Goal: Information Seeking & Learning: Check status

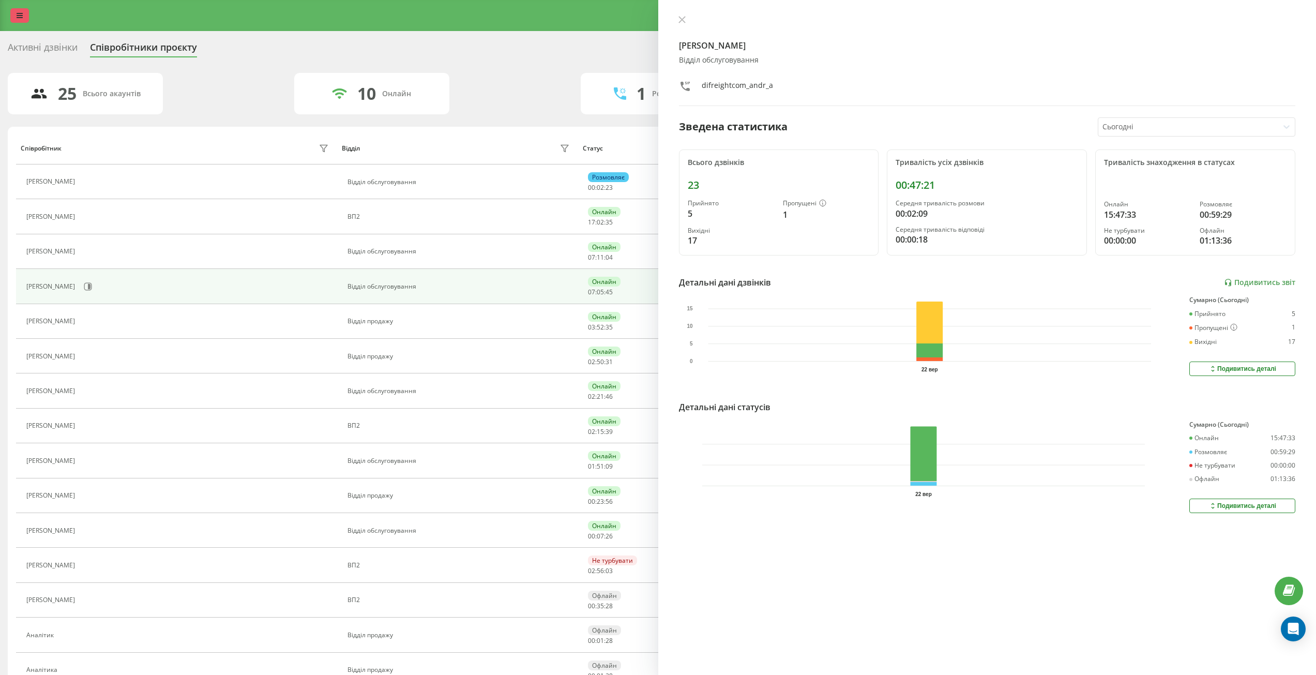
click at [21, 19] on icon at bounding box center [20, 15] width 6 height 7
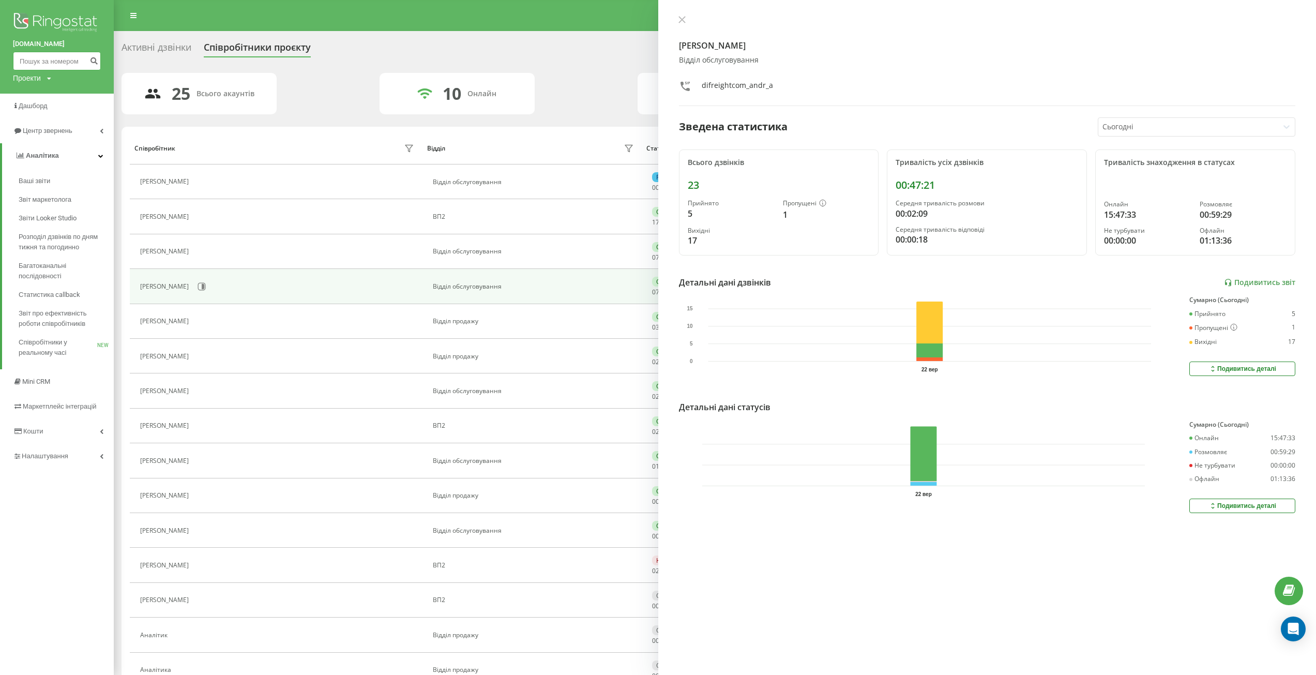
click at [28, 63] on input at bounding box center [57, 61] width 88 height 19
paste input "+380666799099"
drag, startPoint x: 25, startPoint y: 57, endPoint x: 24, endPoint y: 71, distance: 14.0
click at [25, 61] on input "+380666799099" at bounding box center [57, 61] width 88 height 19
type input "380666799099"
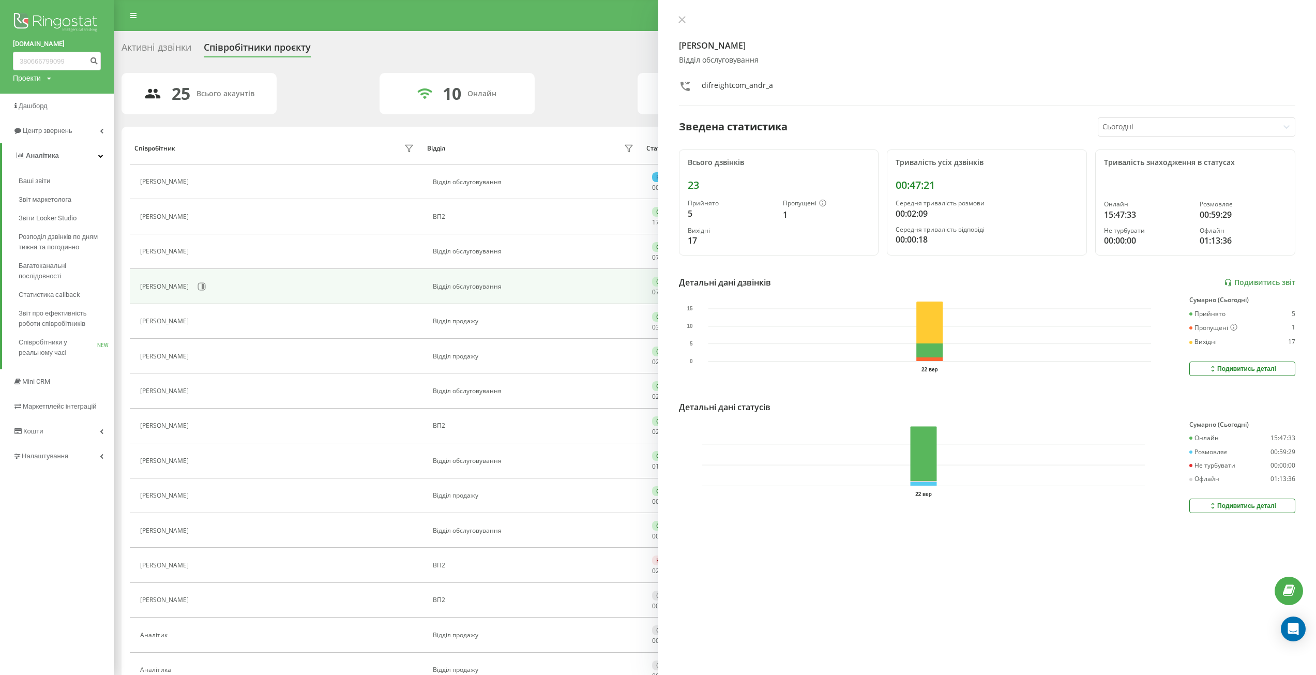
click at [101, 65] on div "difreight.com 380666799099 Проекти difreight.com" at bounding box center [57, 47] width 114 height 94
click at [98, 63] on button "submit" at bounding box center [94, 61] width 14 height 19
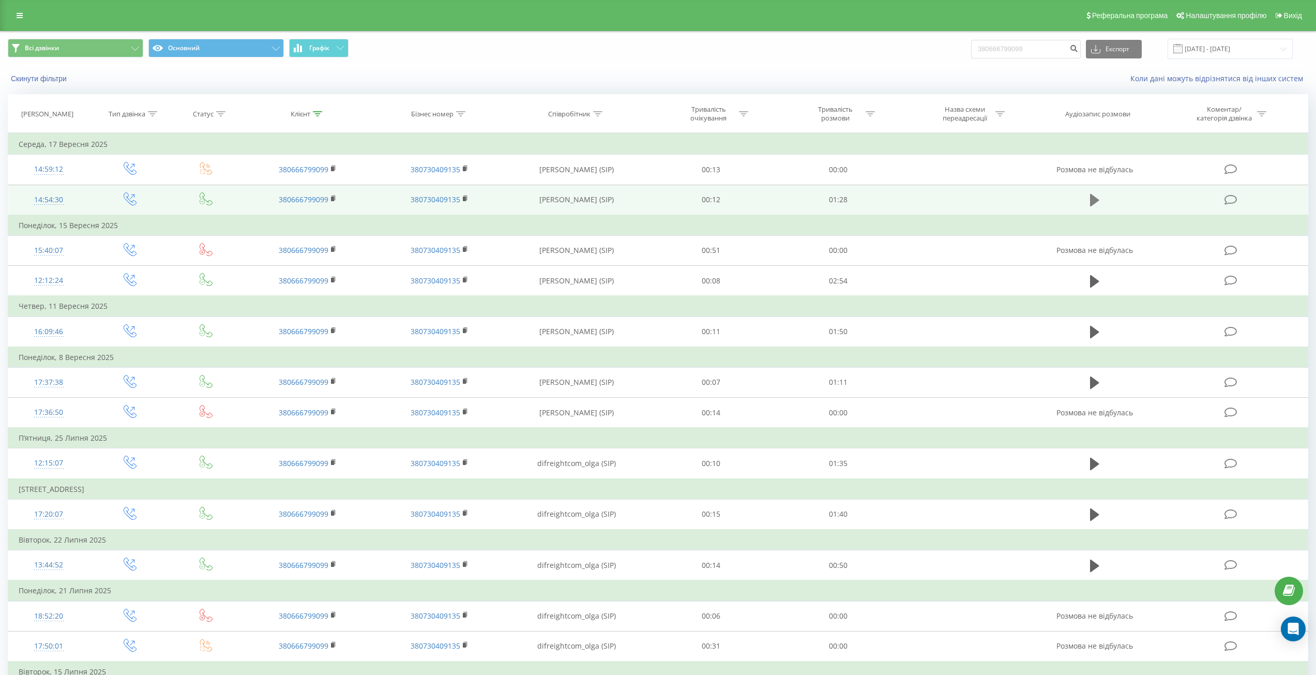
click at [1095, 205] on icon at bounding box center [1094, 200] width 9 height 14
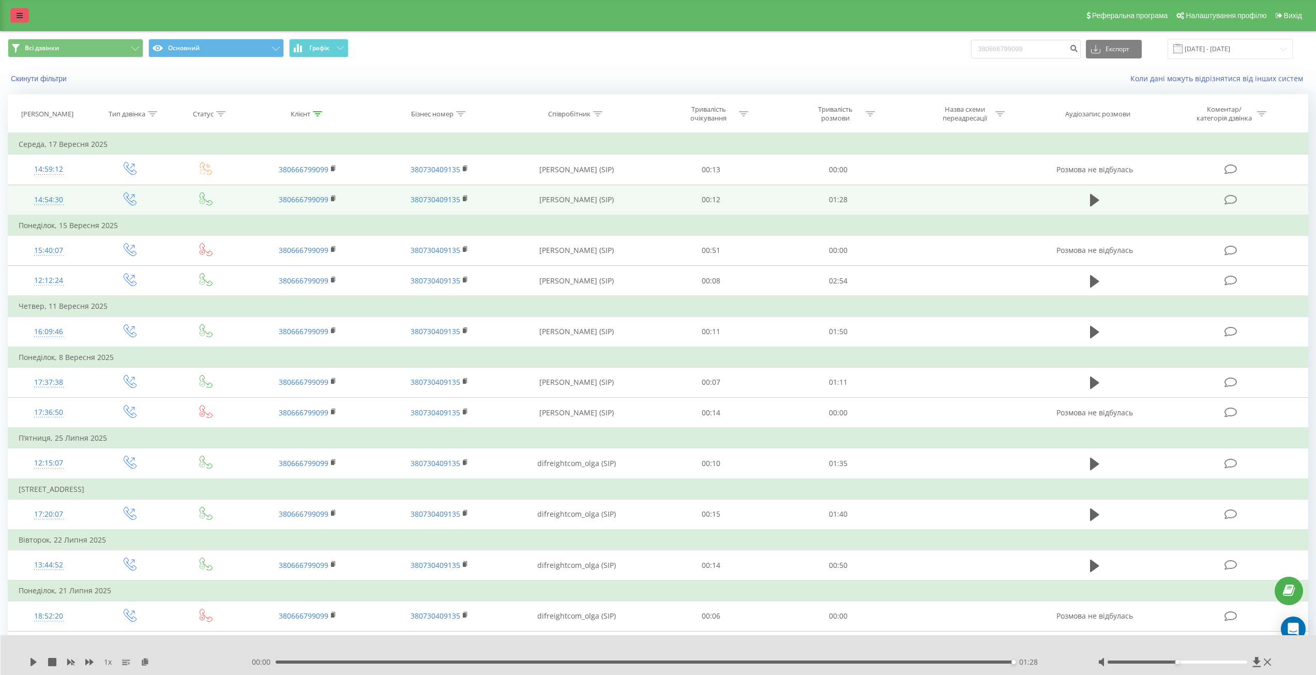
click at [17, 14] on icon at bounding box center [20, 15] width 6 height 7
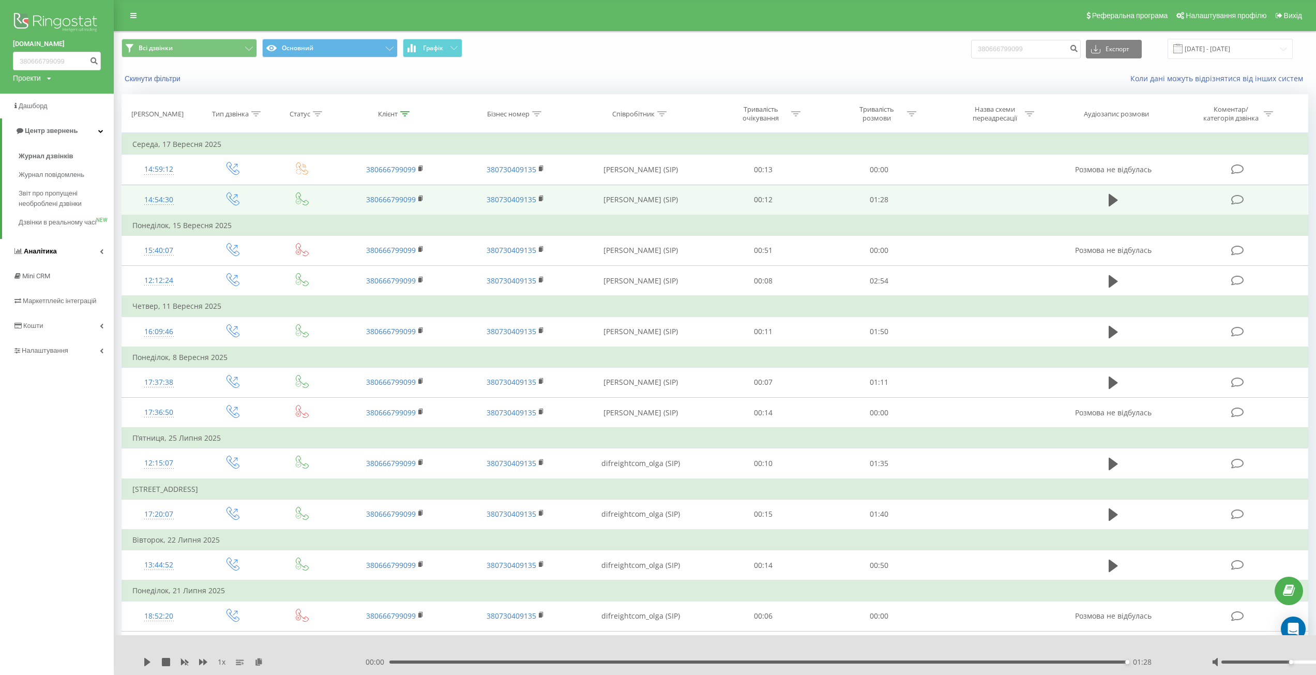
click at [66, 261] on link "Аналiтика" at bounding box center [57, 251] width 114 height 25
click at [77, 351] on span "Співробітники у реальному часі" at bounding box center [58, 347] width 79 height 21
click at [6, 346] on div "Ваші звіти Звіт маркетолога Звіти Looker Studio Розподіл дзвінків по дням тижня…" at bounding box center [58, 267] width 112 height 190
click at [50, 346] on span "Співробітники у реальному часі" at bounding box center [58, 347] width 79 height 21
click at [43, 346] on span "Співробітники у реальному часі" at bounding box center [58, 347] width 79 height 21
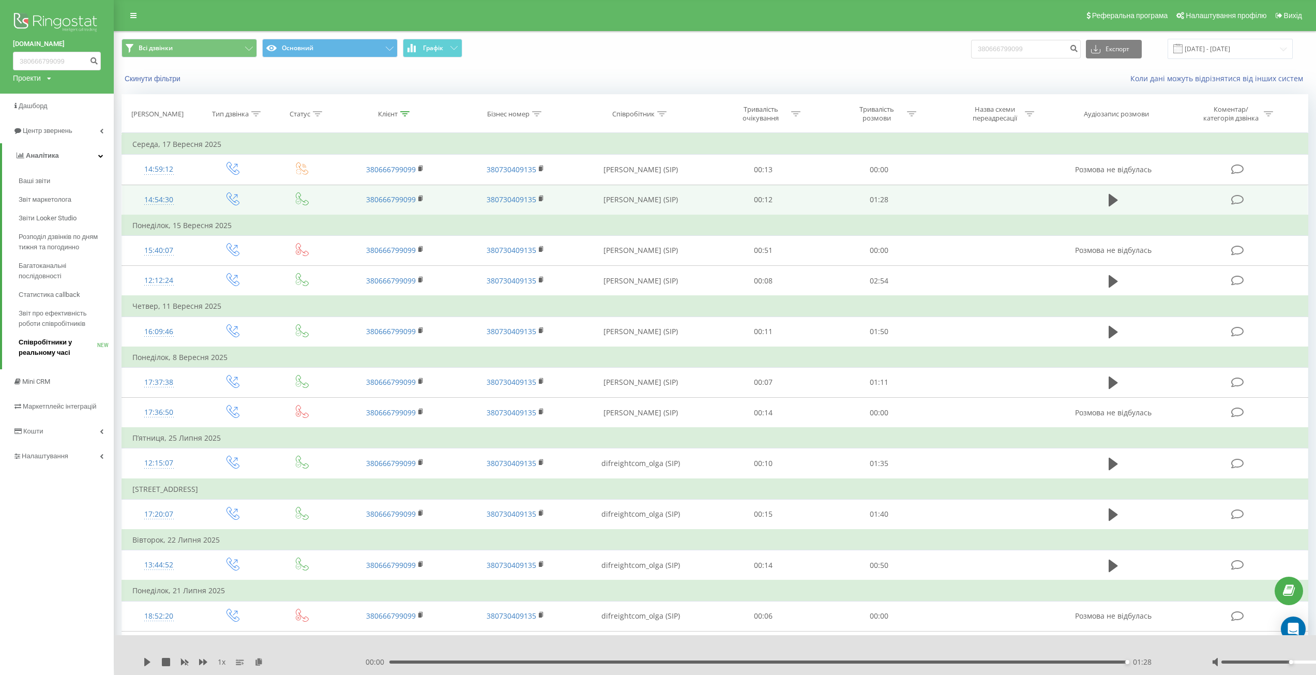
click at [43, 346] on span "Співробітники у реальному часі" at bounding box center [58, 347] width 79 height 21
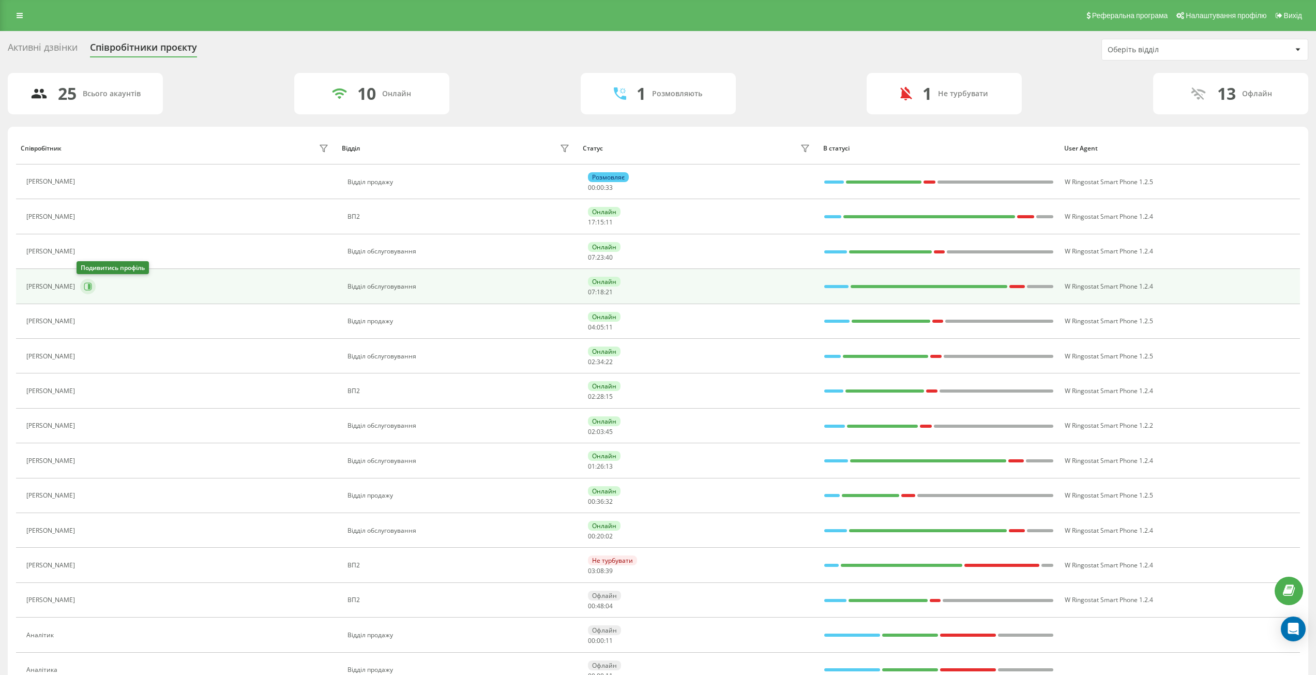
click at [88, 286] on icon at bounding box center [89, 286] width 3 height 5
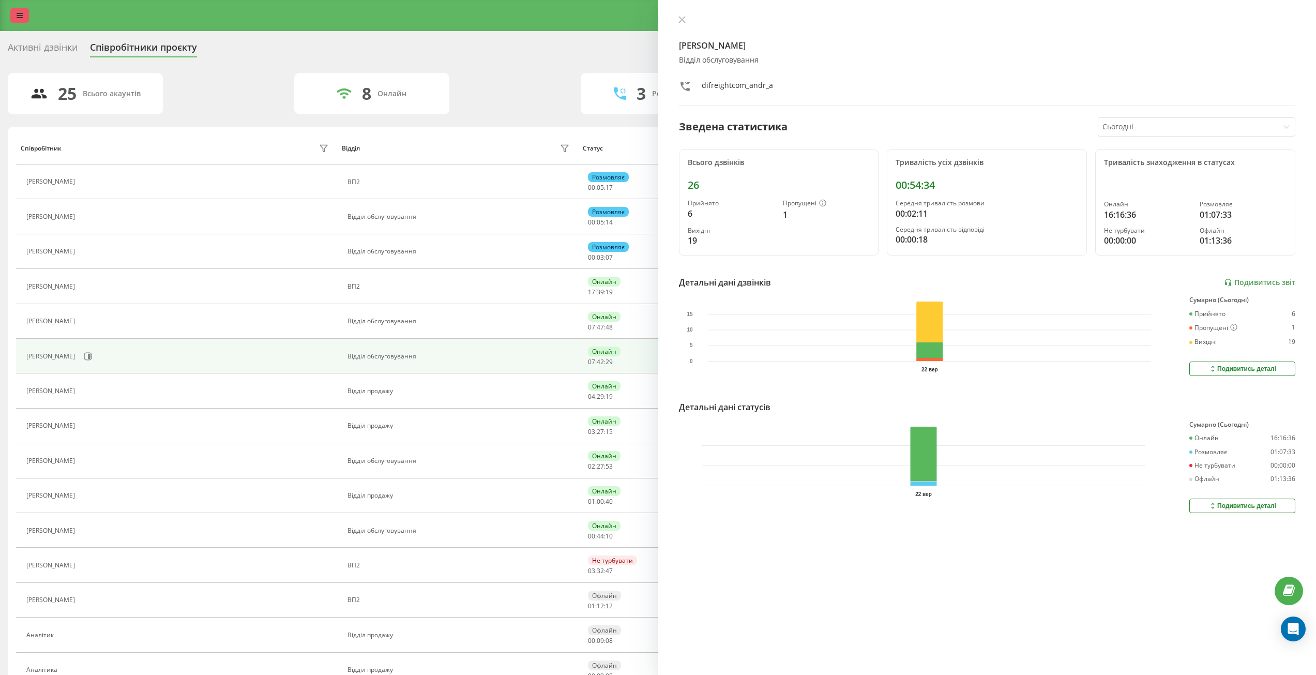
click at [22, 11] on link at bounding box center [19, 15] width 19 height 14
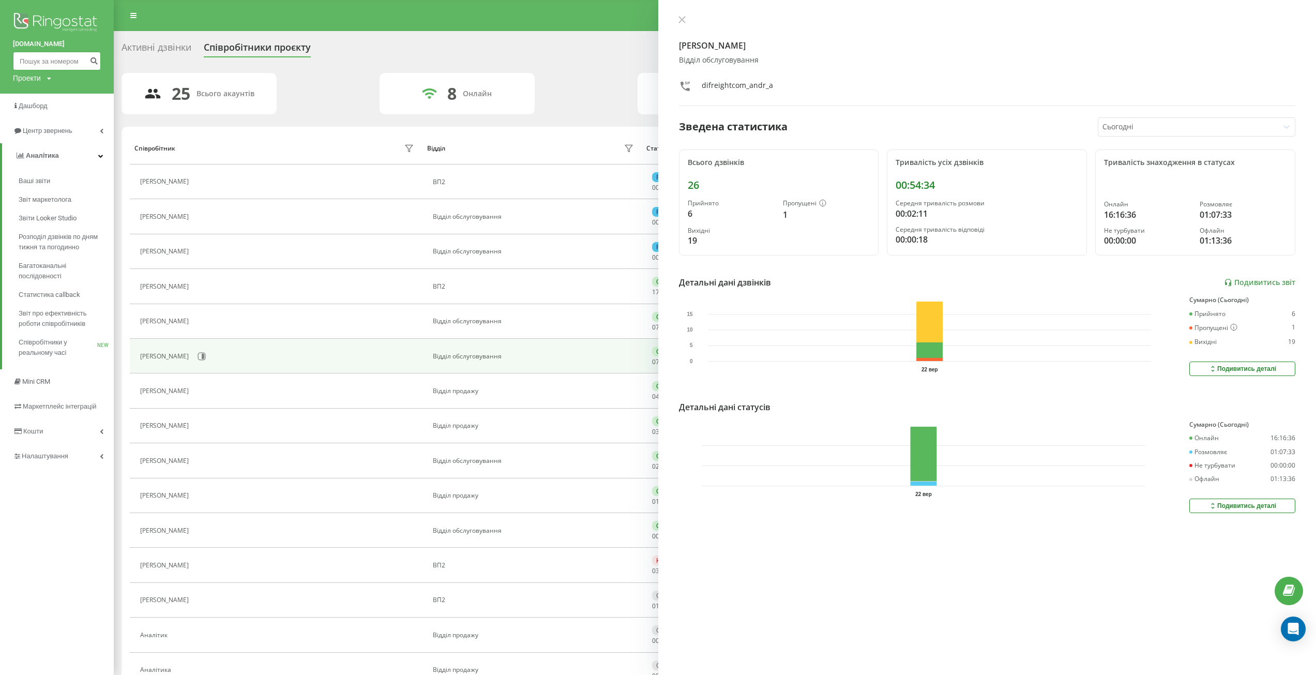
click at [35, 68] on input at bounding box center [57, 61] width 88 height 19
paste input "380955491294"
type input "380955491294"
click at [93, 55] on button "submit" at bounding box center [94, 61] width 14 height 19
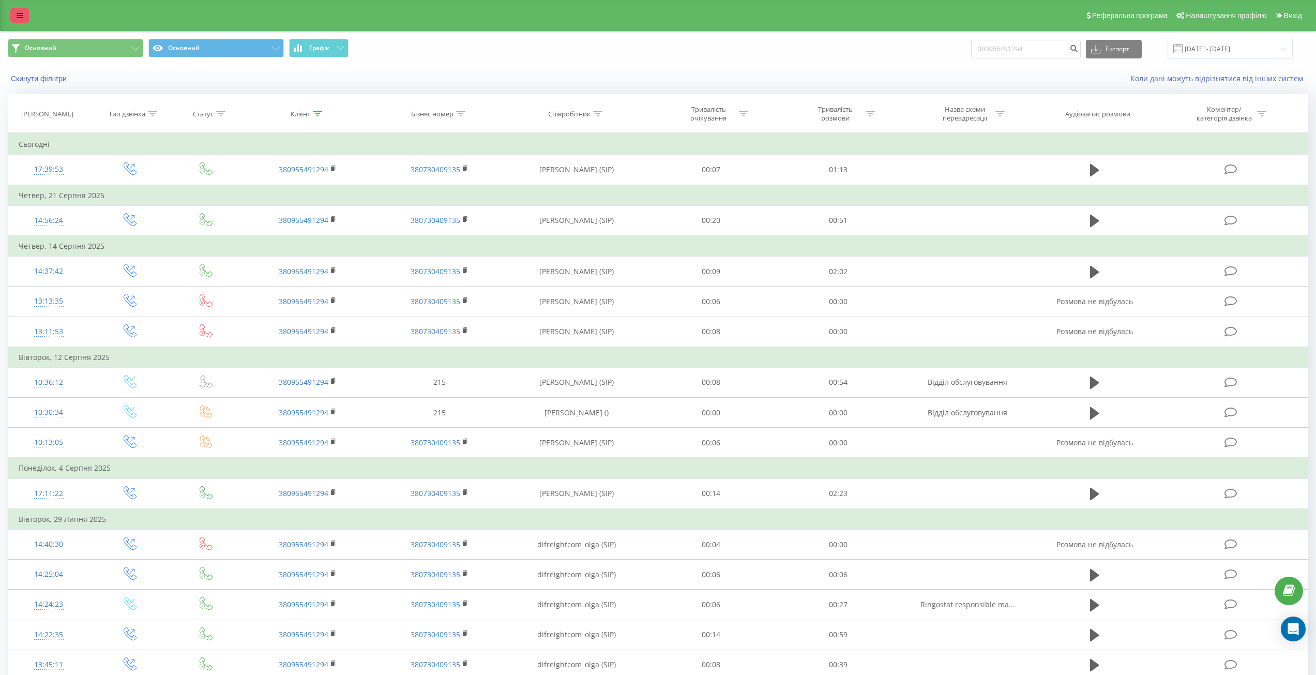
click at [22, 22] on div "Реферальна програма Налаштування профілю Вихід" at bounding box center [658, 15] width 1316 height 31
click at [21, 14] on icon at bounding box center [20, 15] width 6 height 7
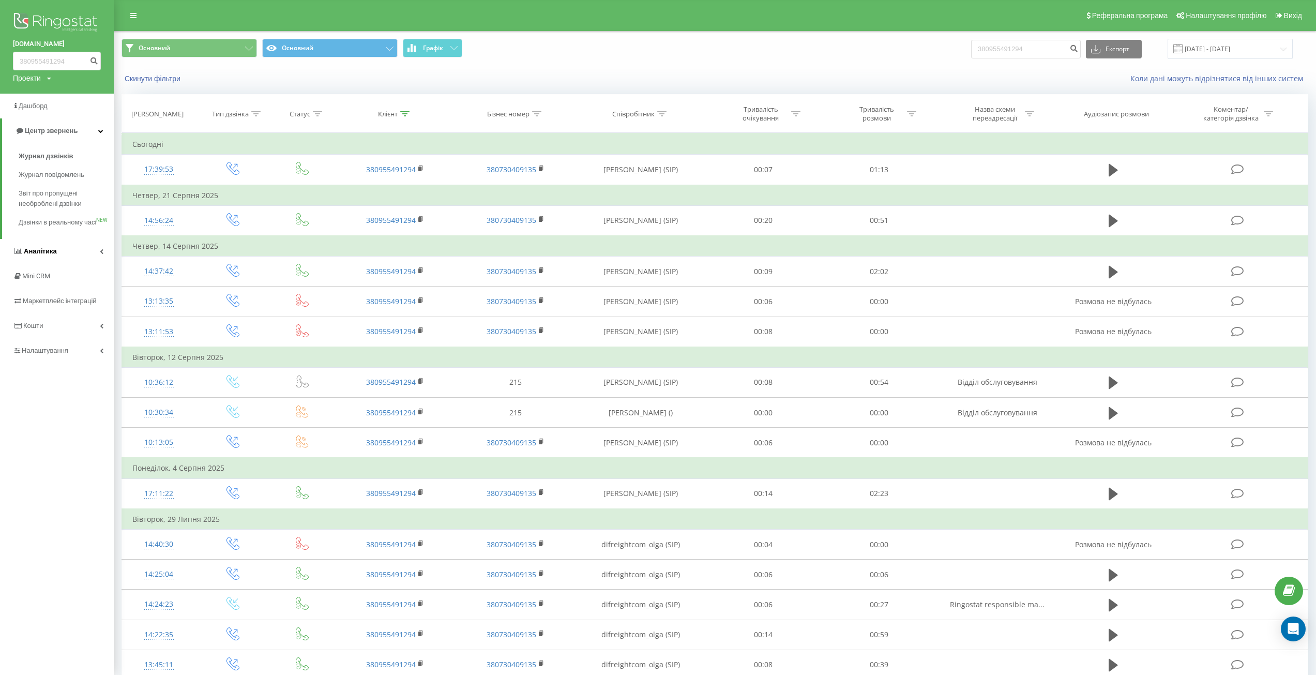
click at [63, 264] on link "Аналiтика" at bounding box center [57, 251] width 114 height 25
click at [57, 348] on span "Співробітники у реальному часі" at bounding box center [58, 347] width 79 height 21
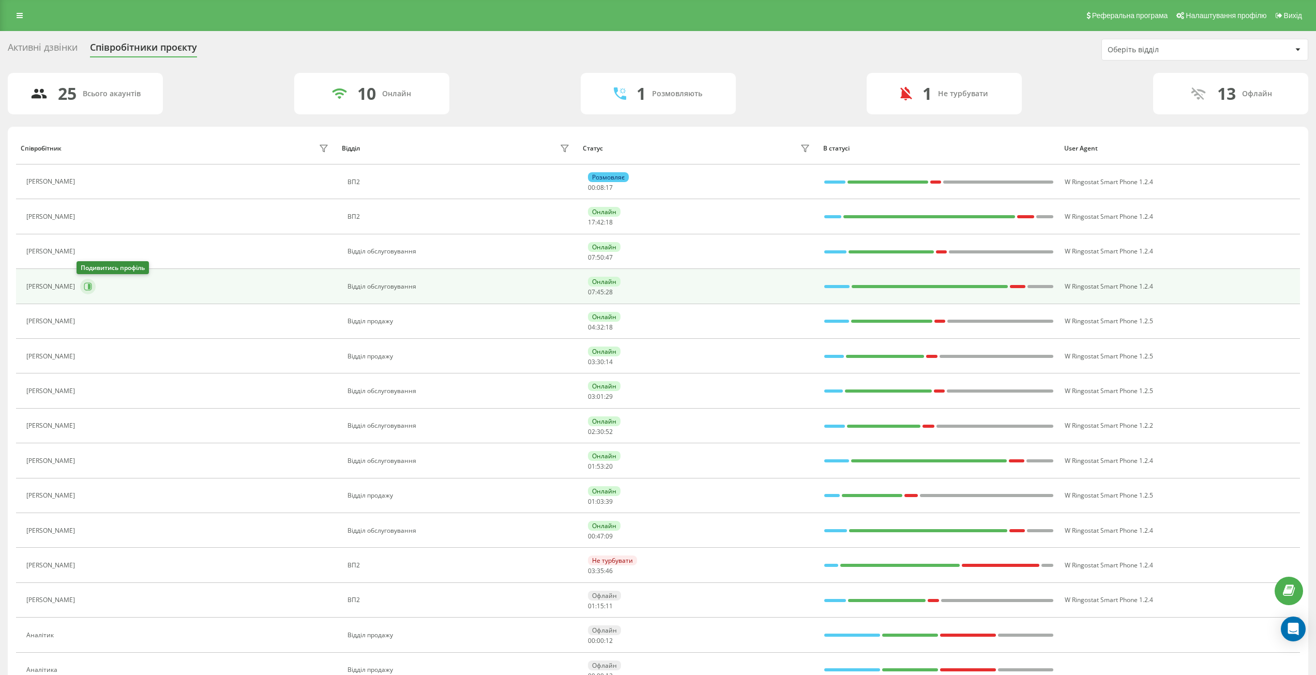
click at [85, 283] on icon at bounding box center [88, 286] width 8 height 8
